Goal: Information Seeking & Learning: Learn about a topic

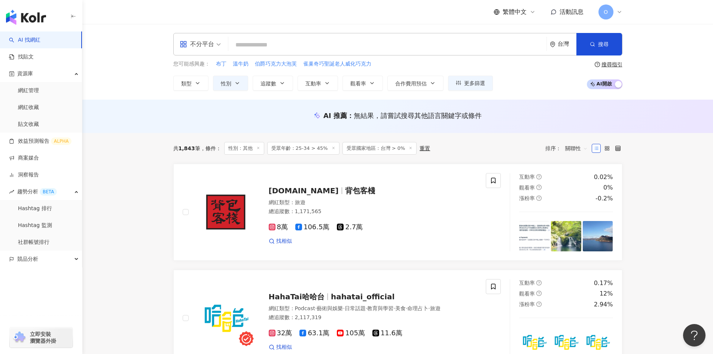
drag, startPoint x: 283, startPoint y: 42, endPoint x: 287, endPoint y: 39, distance: 4.3
click at [283, 42] on input "search" at bounding box center [387, 45] width 312 height 14
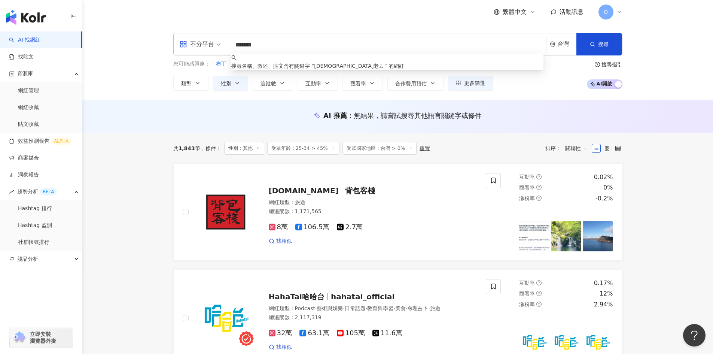
type input "******"
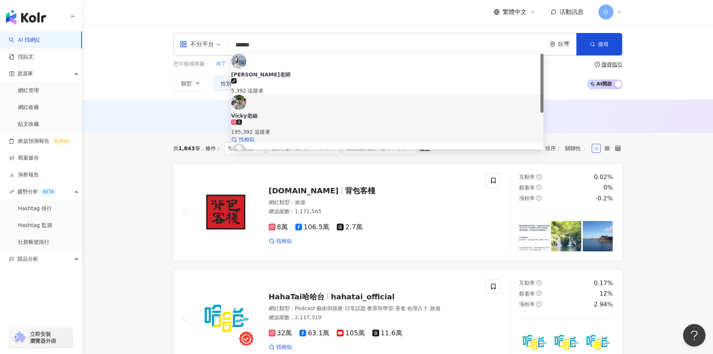
click at [287, 112] on span "Vicky老絲" at bounding box center [387, 115] width 312 height 7
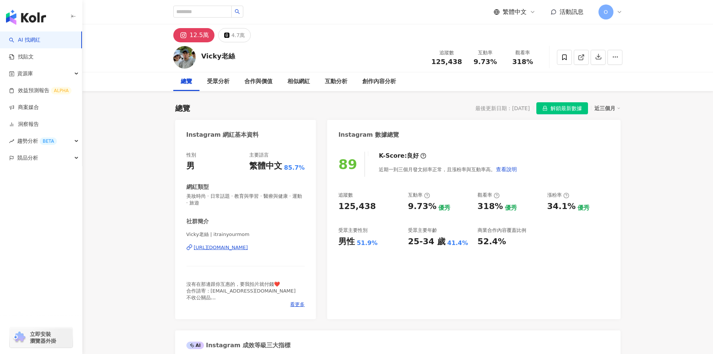
click at [297, 104] on div "總覽 最後更新日期：2025/9/10 解鎖最新數據 近三個月" at bounding box center [397, 108] width 445 height 12
click at [206, 246] on div "https://www.instagram.com/itrainyourmom/" at bounding box center [221, 247] width 54 height 7
click at [189, 247] on icon at bounding box center [188, 247] width 3 height 3
click at [217, 11] on input "search" at bounding box center [202, 12] width 58 height 12
click at [211, 10] on input "search" at bounding box center [202, 12] width 58 height 12
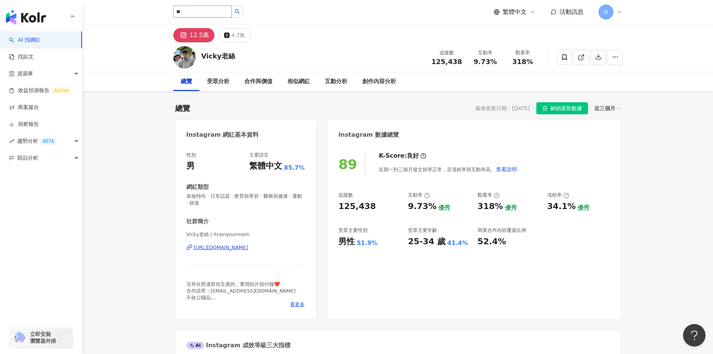
type input "*"
type input "***"
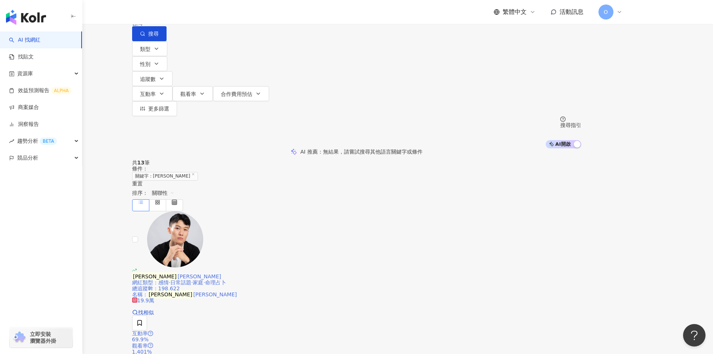
click at [221, 273] on span "Kevin" at bounding box center [198, 276] width 43 height 6
click at [241, 14] on input "***" at bounding box center [210, 7] width 61 height 14
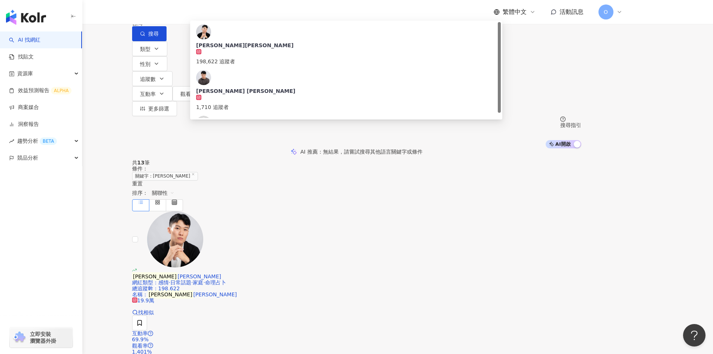
click at [241, 14] on input "***" at bounding box center [210, 7] width 61 height 14
type input "*"
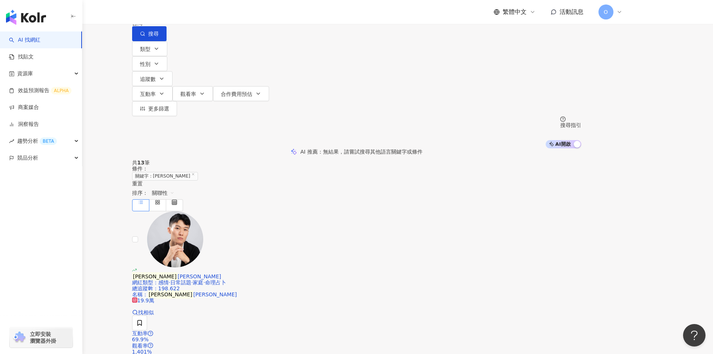
type input "****"
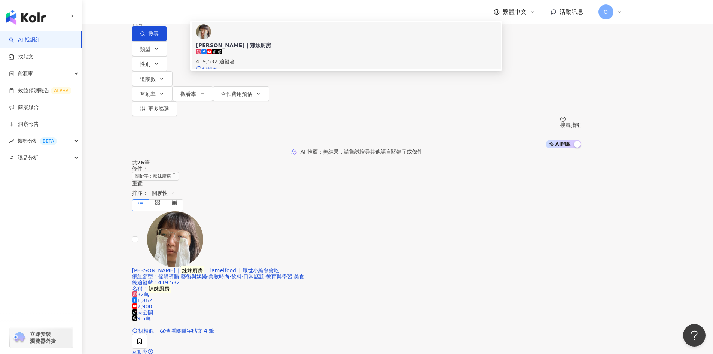
click at [315, 65] on div "419,532 追蹤者" at bounding box center [346, 61] width 300 height 8
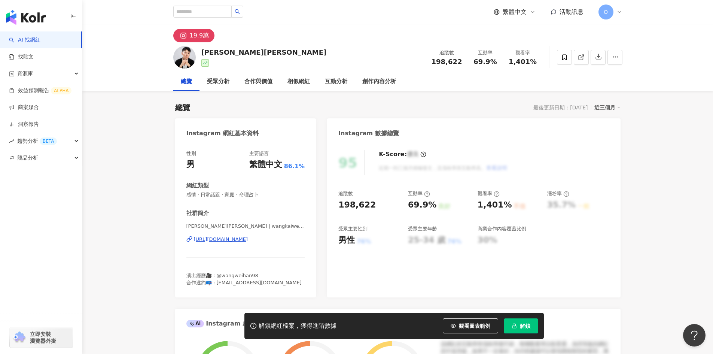
click at [616, 12] on icon at bounding box center [619, 12] width 6 height 6
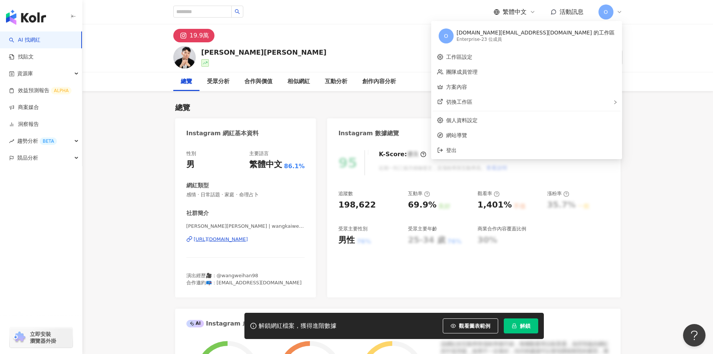
click at [649, 40] on div "19.9萬" at bounding box center [397, 33] width 630 height 18
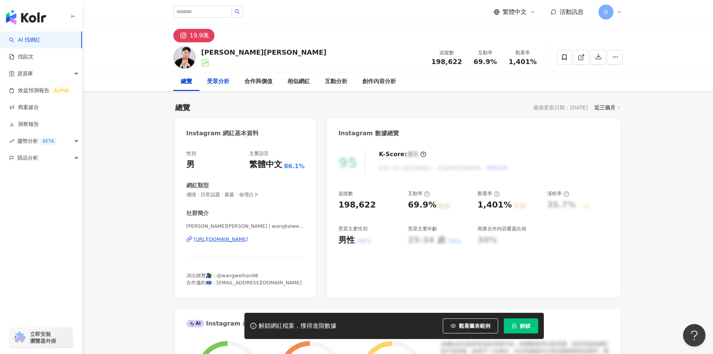
click at [219, 84] on div "受眾分析" at bounding box center [218, 81] width 22 height 9
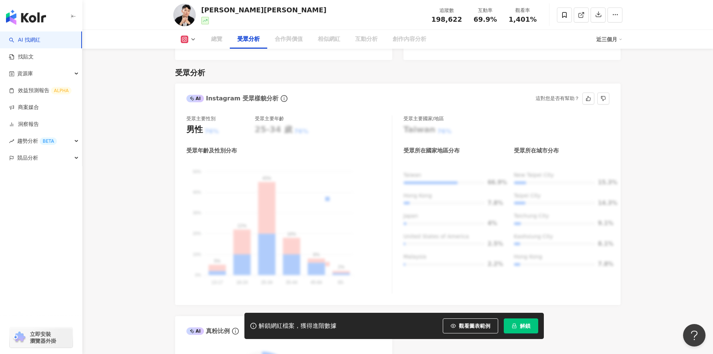
click at [309, 147] on div "受眾年齡及性別分布 男性 女性 50% 50% 40% 40% 30% 30% 20% 20% 10% 10% 0% 0% 5% 22% 45% 18% 8%…" at bounding box center [288, 220] width 205 height 147
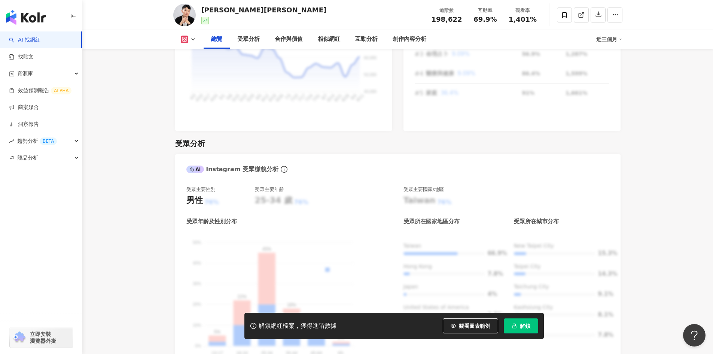
click at [522, 323] on span "解鎖" at bounding box center [525, 326] width 10 height 6
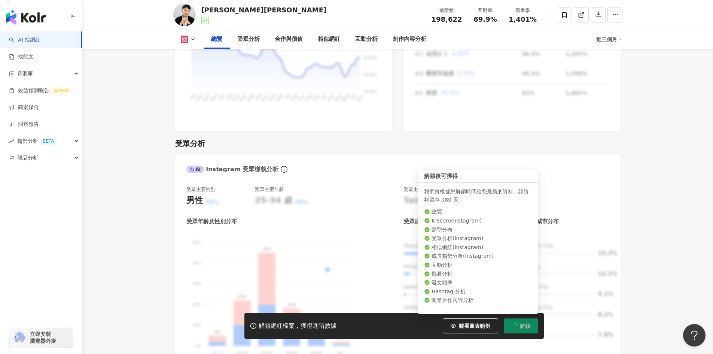
click at [522, 325] on span "解鎖" at bounding box center [525, 326] width 10 height 6
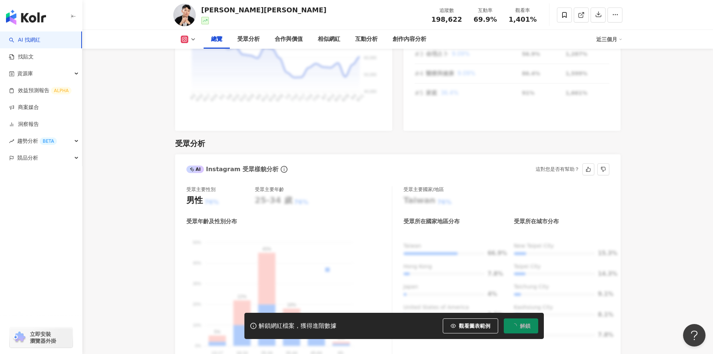
click at [504, 186] on div "受眾主要國家/地區" at bounding box center [506, 189] width 206 height 7
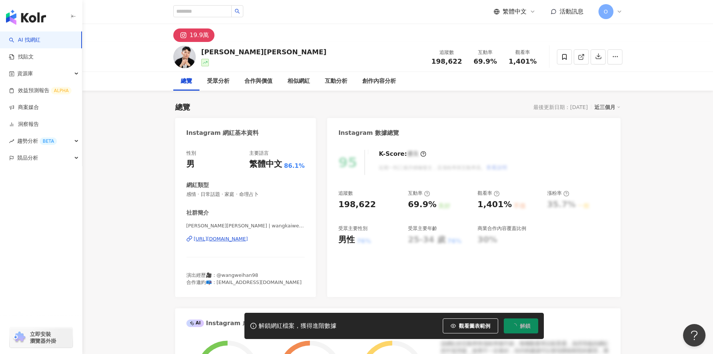
scroll to position [0, 0]
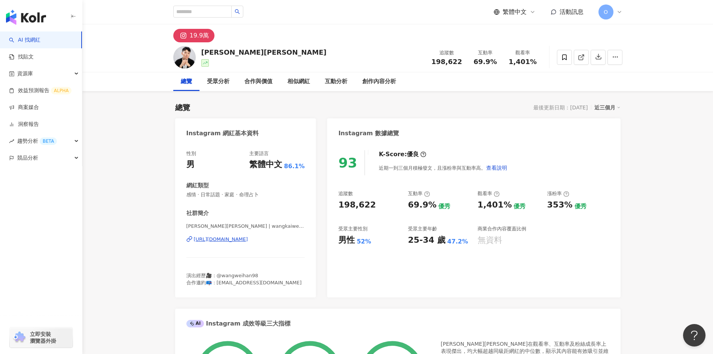
drag, startPoint x: 430, startPoint y: 204, endPoint x: 455, endPoint y: 204, distance: 25.8
click at [430, 204] on div "69.9%" at bounding box center [422, 205] width 28 height 12
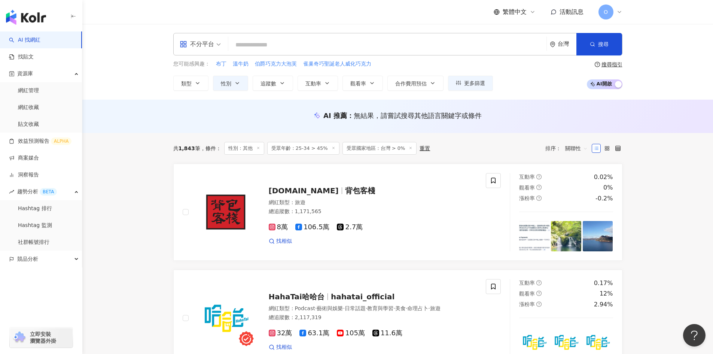
click at [276, 49] on input "search" at bounding box center [387, 45] width 312 height 14
click at [281, 44] on input "search" at bounding box center [387, 45] width 312 height 14
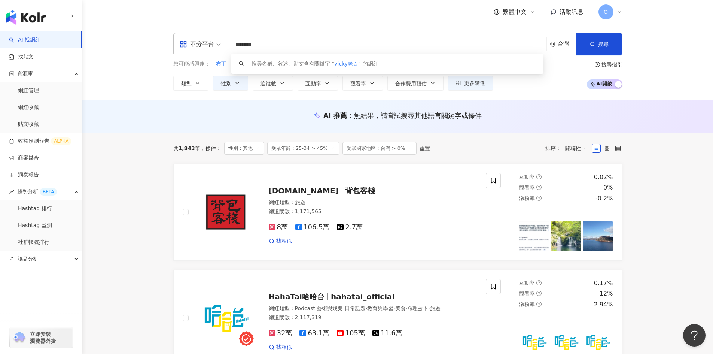
type input "*******"
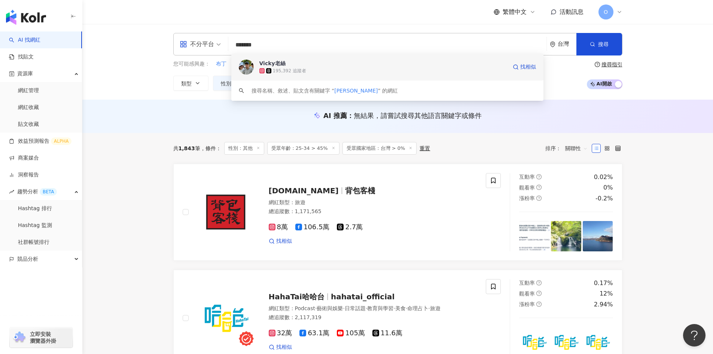
click at [285, 72] on div "195,392 追蹤者" at bounding box center [289, 71] width 33 height 6
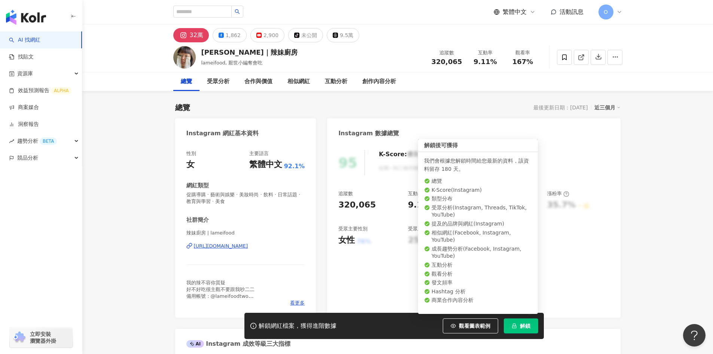
click at [517, 326] on button "解鎖" at bounding box center [521, 325] width 34 height 15
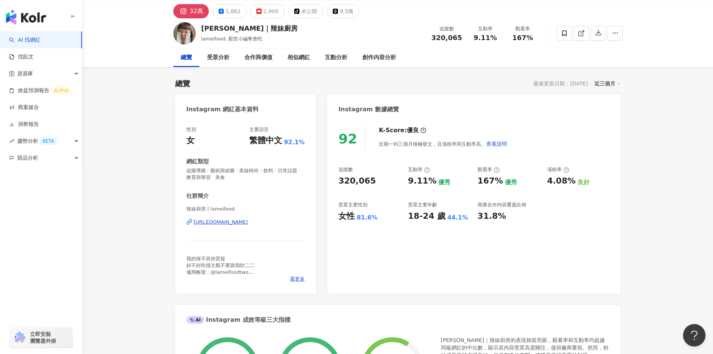
scroll to position [37, 0]
